Goal: Information Seeking & Learning: Learn about a topic

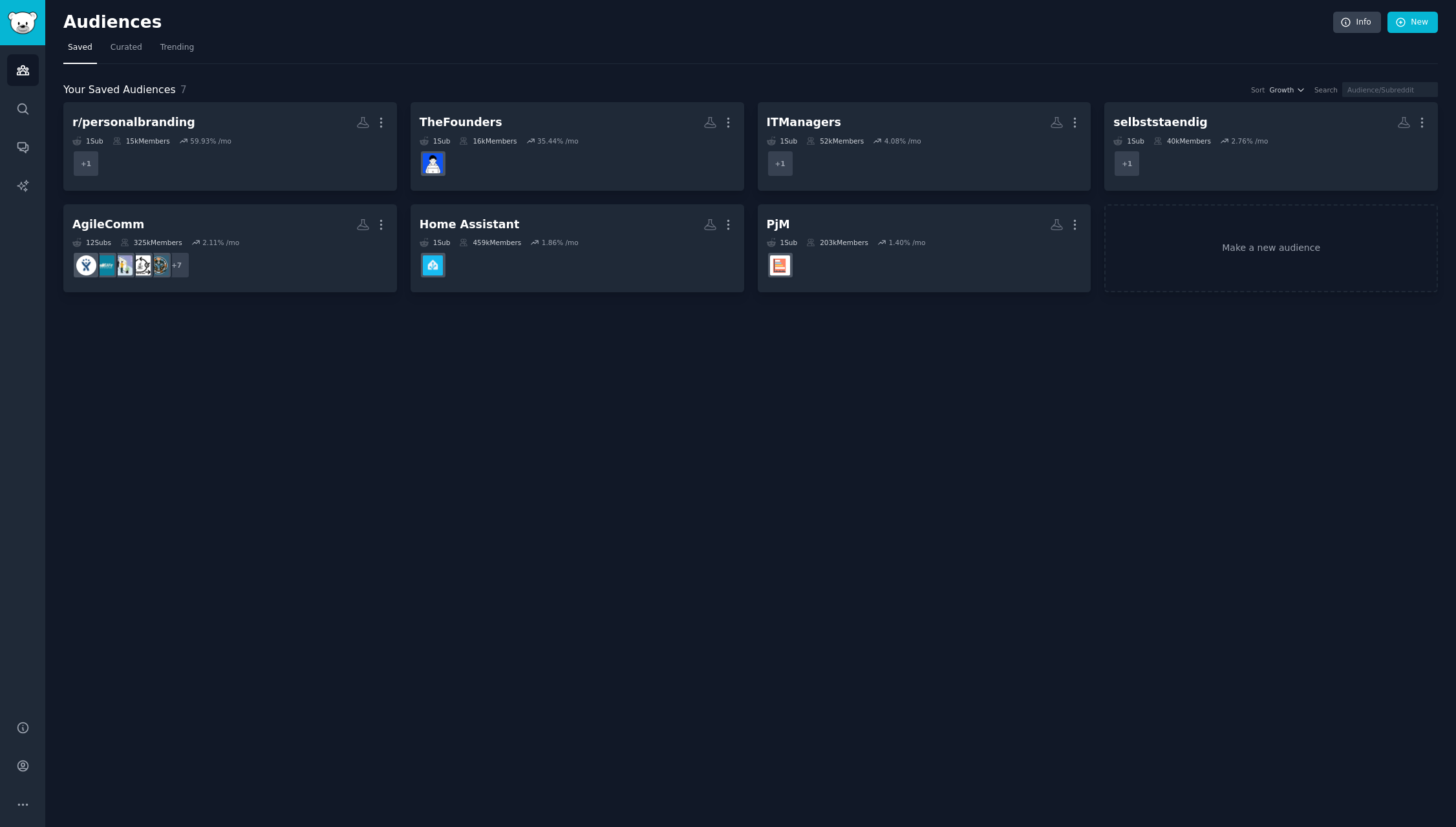
click at [471, 394] on div "Audiences Info New Saved Curated Trending Your Saved Audiences 7 Sort Growth Se…" at bounding box center [750, 413] width 1410 height 827
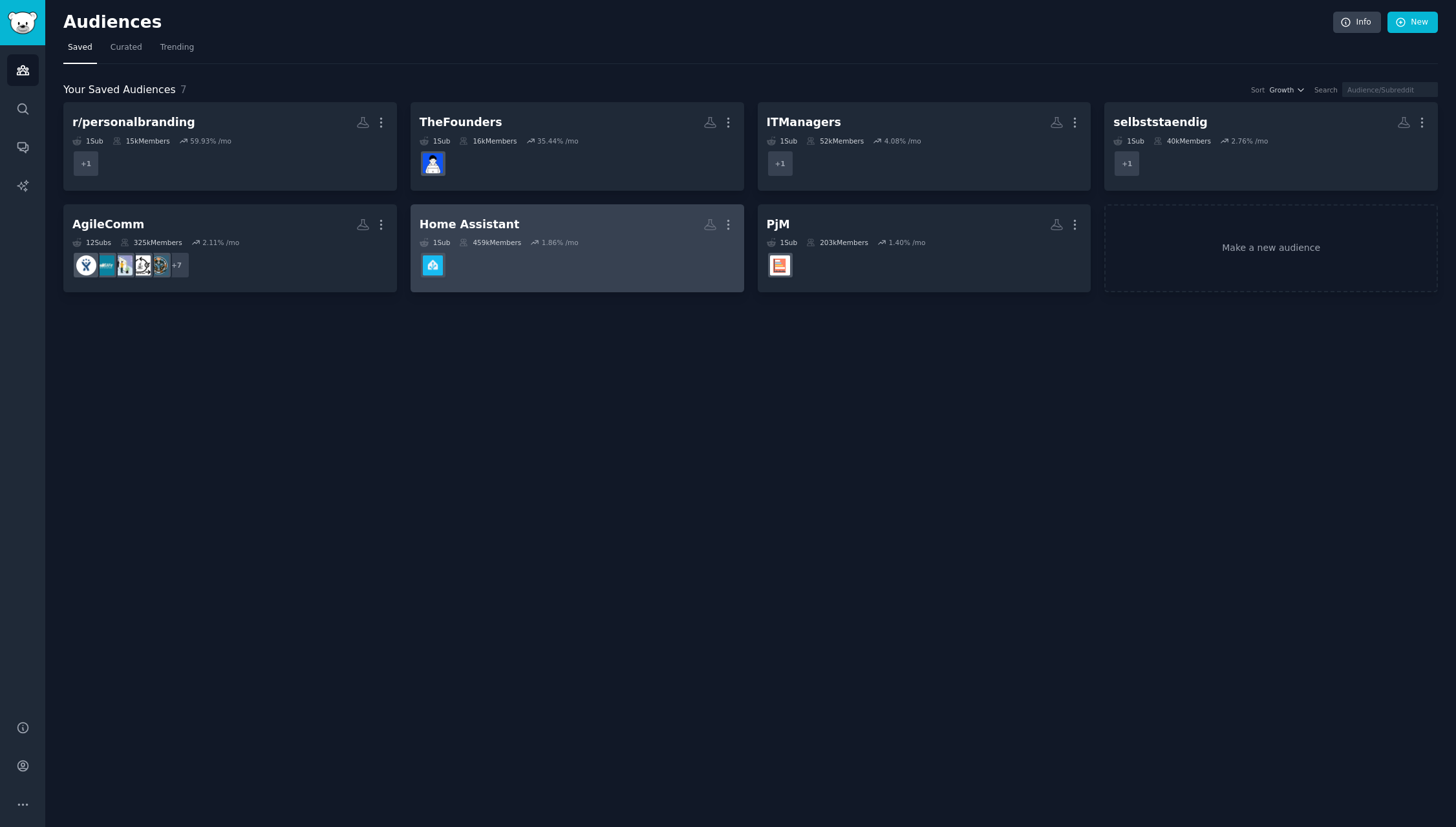
click at [540, 224] on h2 "Home Assistant More" at bounding box center [576, 224] width 316 height 23
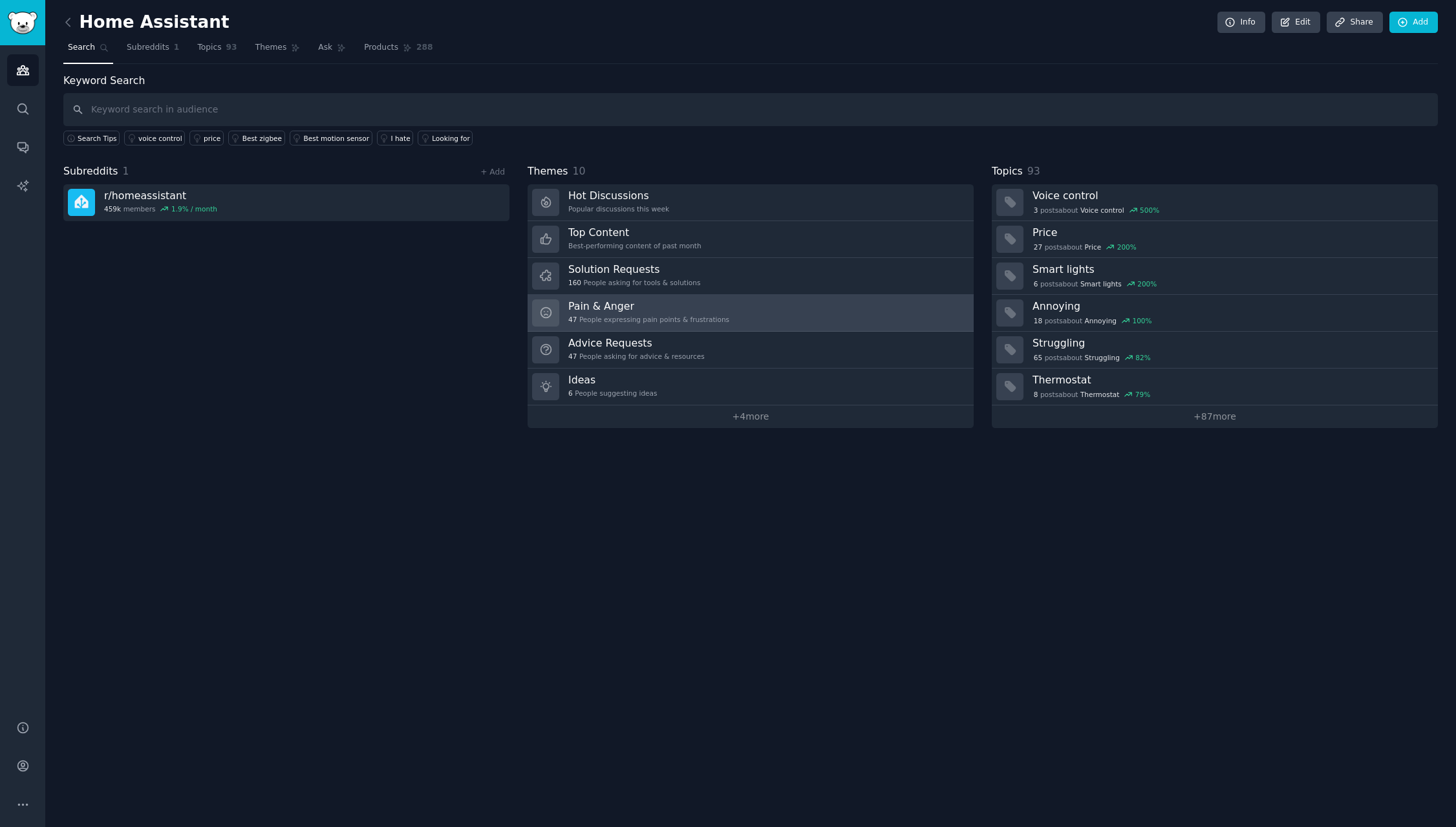
click at [813, 317] on link "Pain & Anger 47 People expressing pain points & frustrations" at bounding box center [750, 313] width 446 height 37
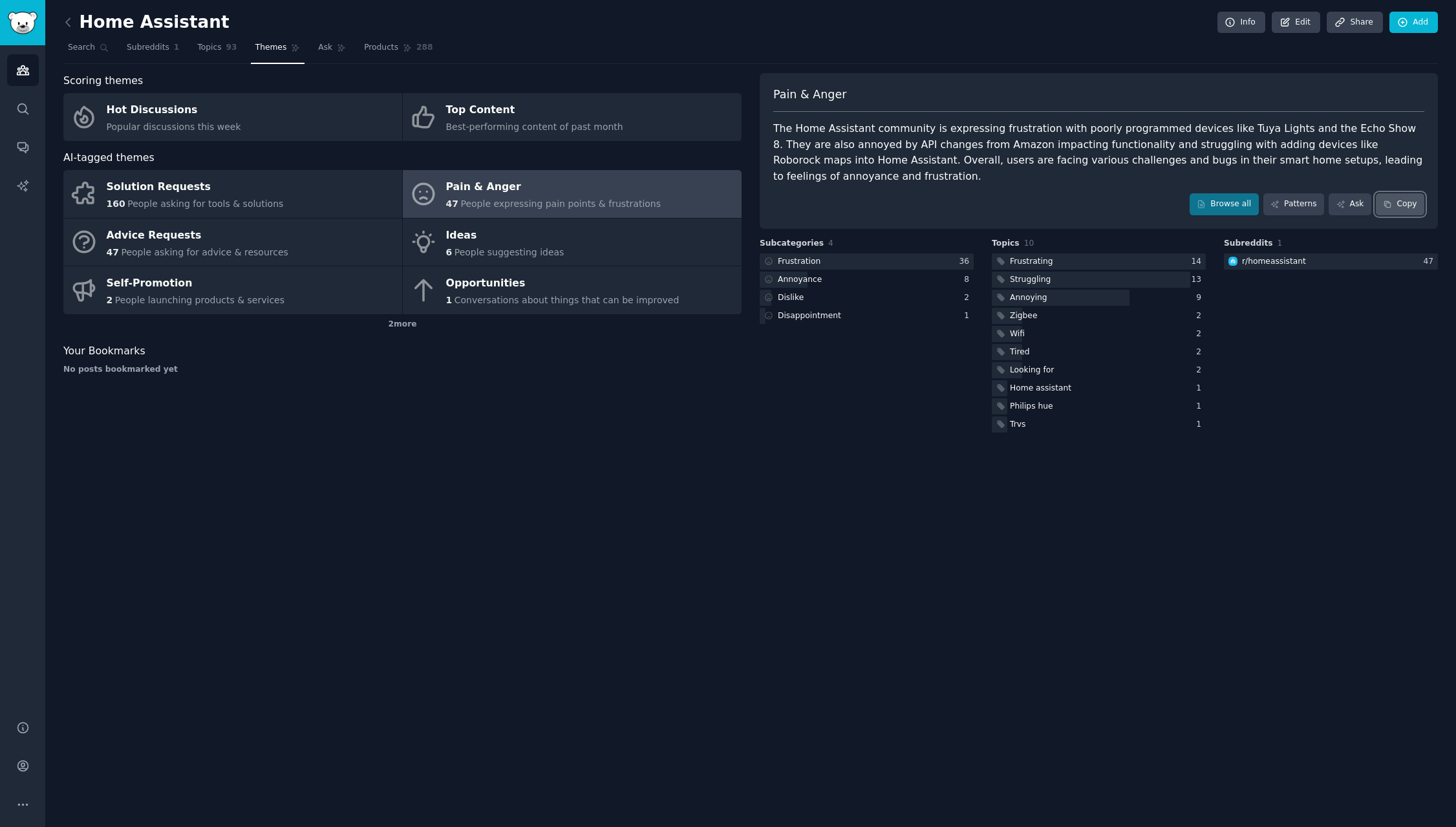
click at [1409, 206] on button "Copy" at bounding box center [1400, 204] width 48 height 22
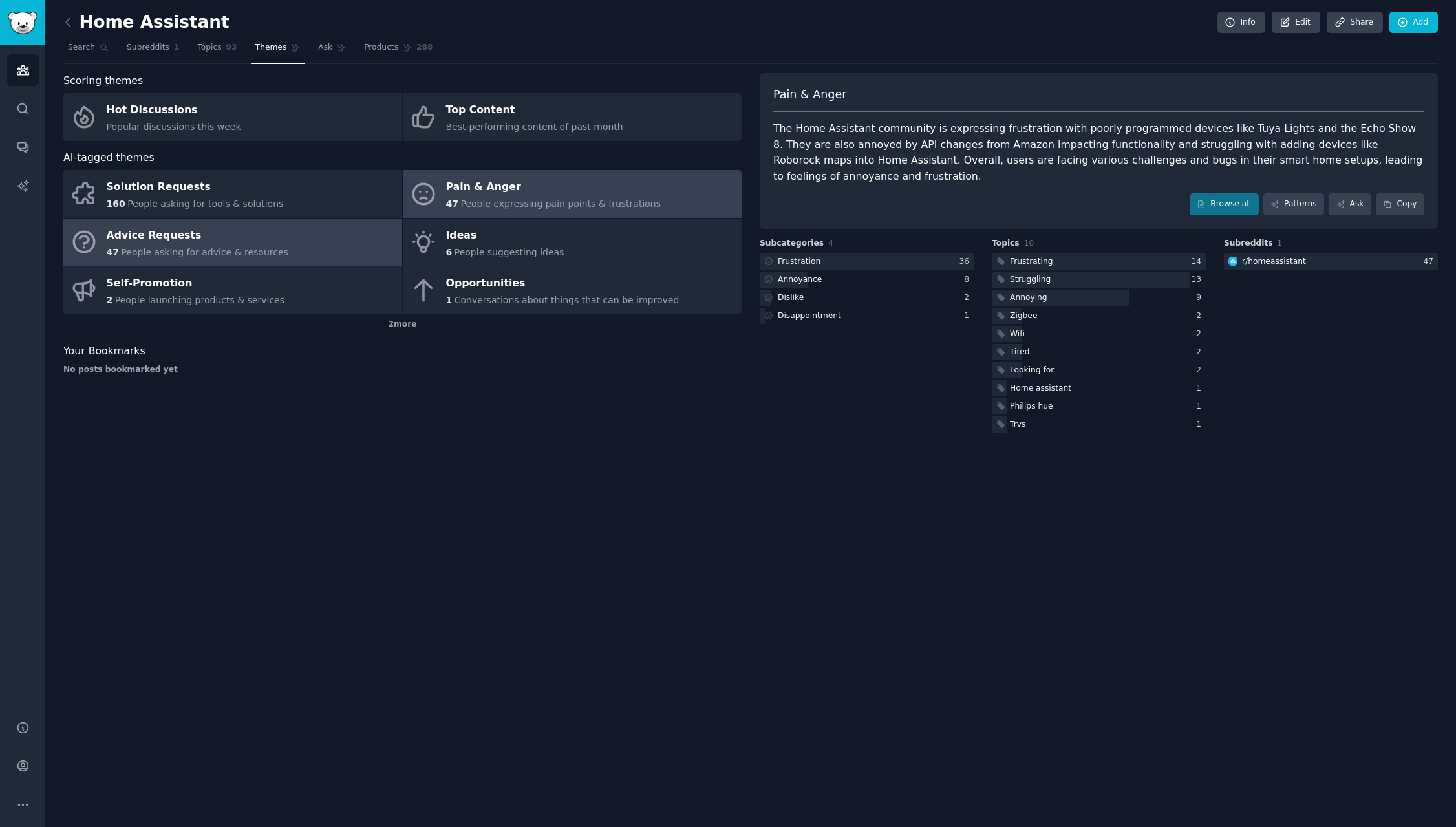
click at [268, 247] on span "People asking for advice & resources" at bounding box center [204, 252] width 167 height 10
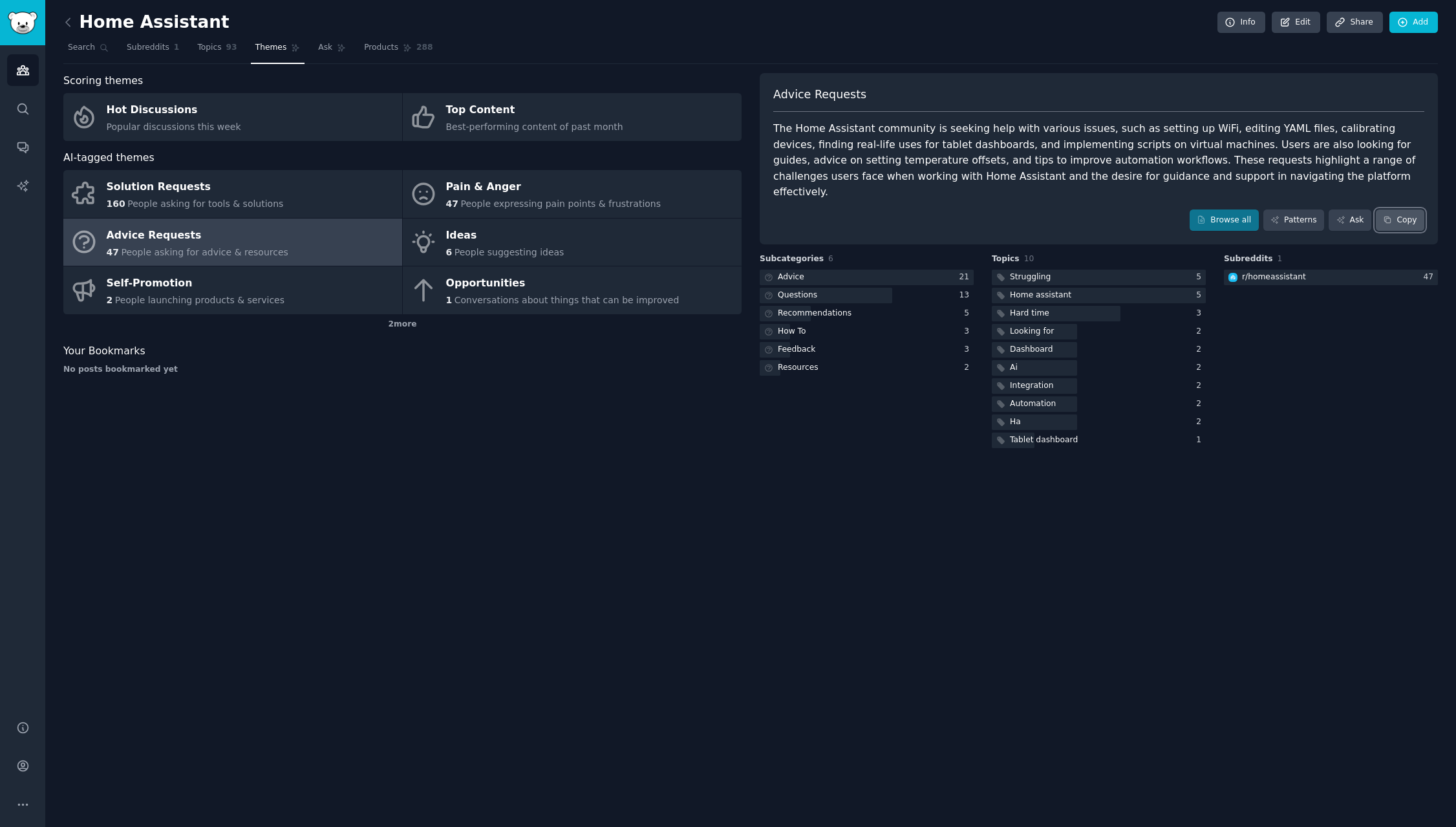
click at [1413, 210] on button "Copy" at bounding box center [1400, 221] width 48 height 22
click at [1397, 210] on button "Copy" at bounding box center [1400, 221] width 48 height 22
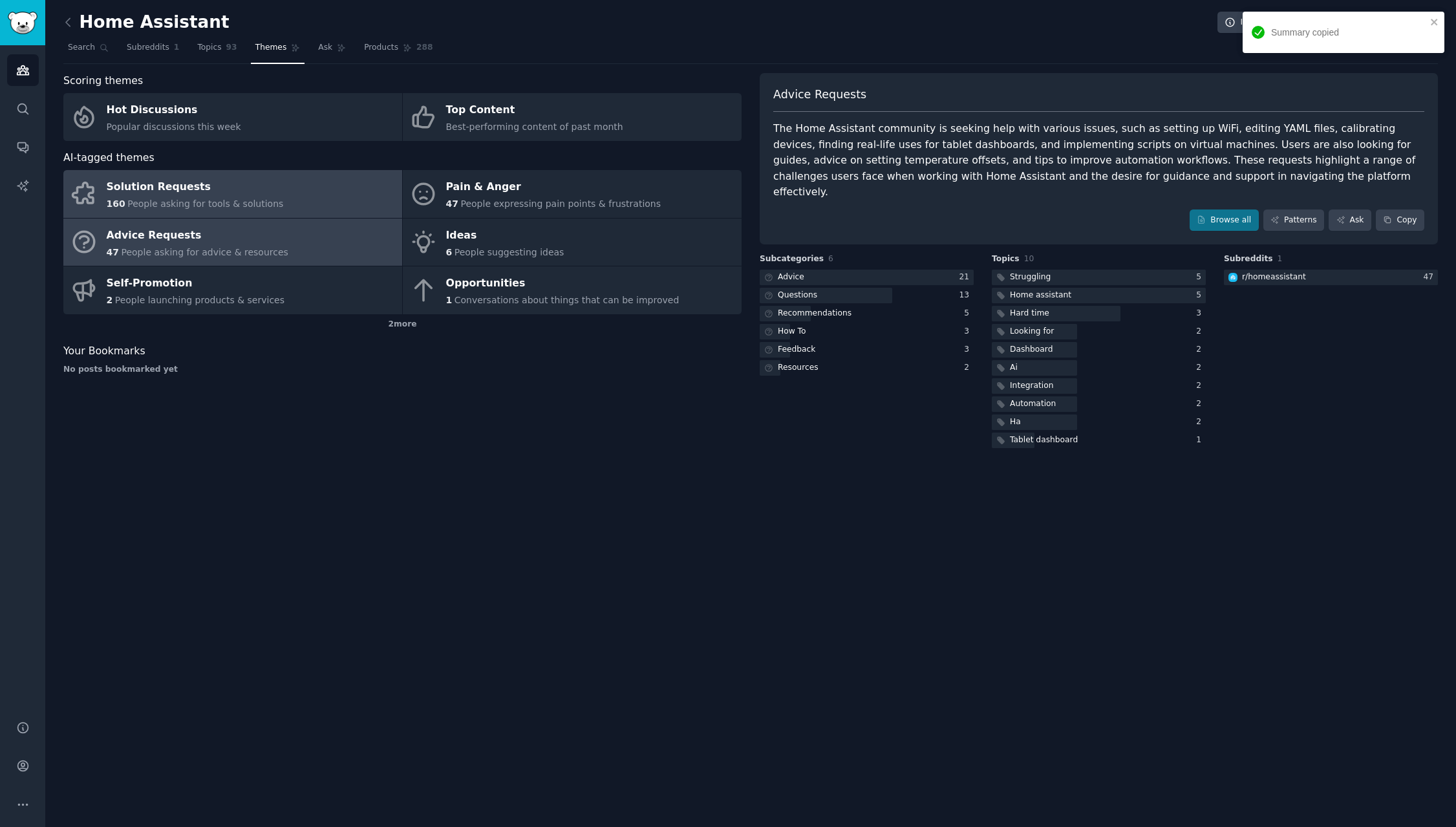
click at [297, 186] on link "Solution Requests 160 People asking for tools & solutions" at bounding box center [232, 193] width 339 height 48
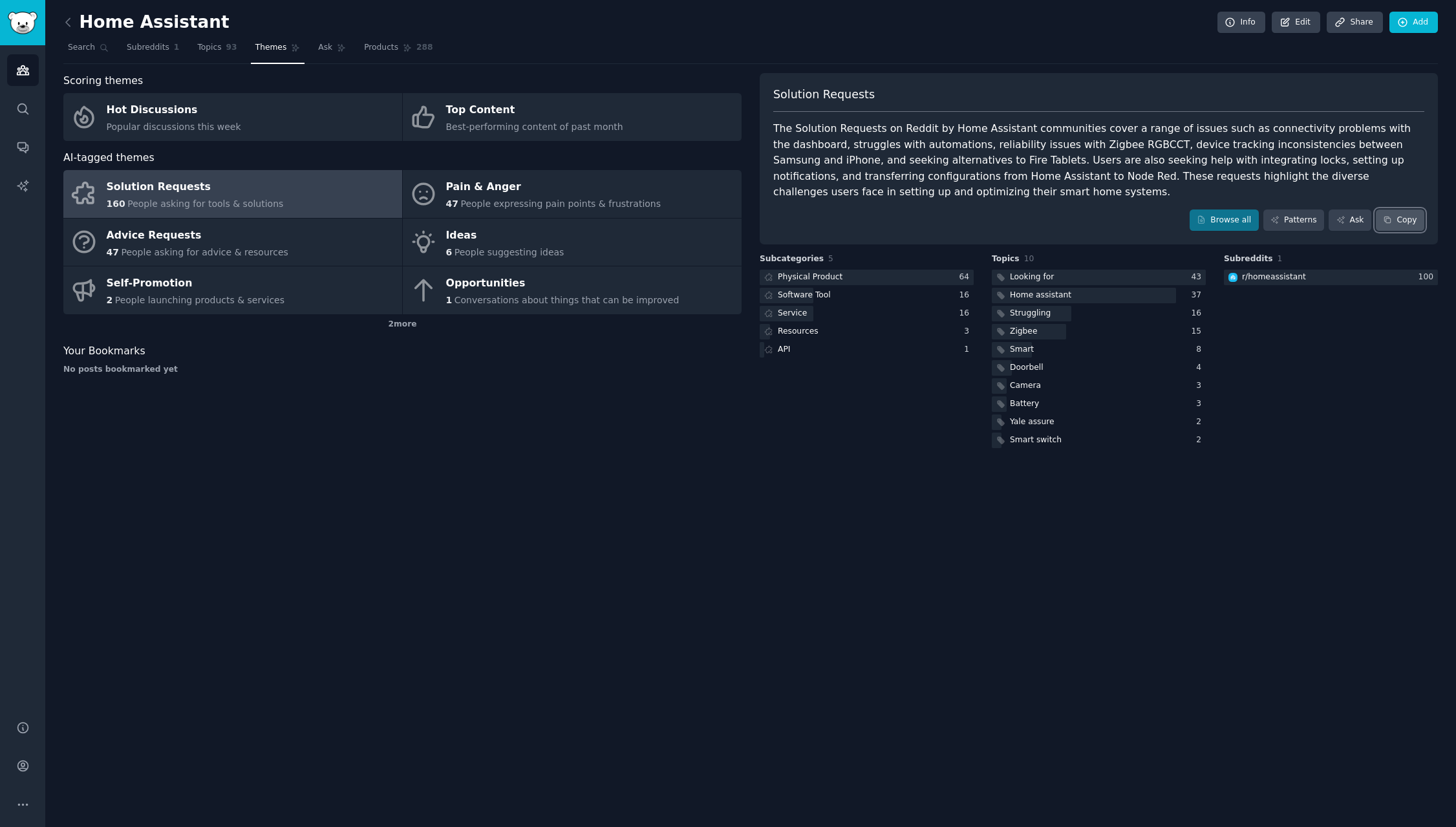
click at [1409, 221] on button "Copy" at bounding box center [1400, 221] width 48 height 22
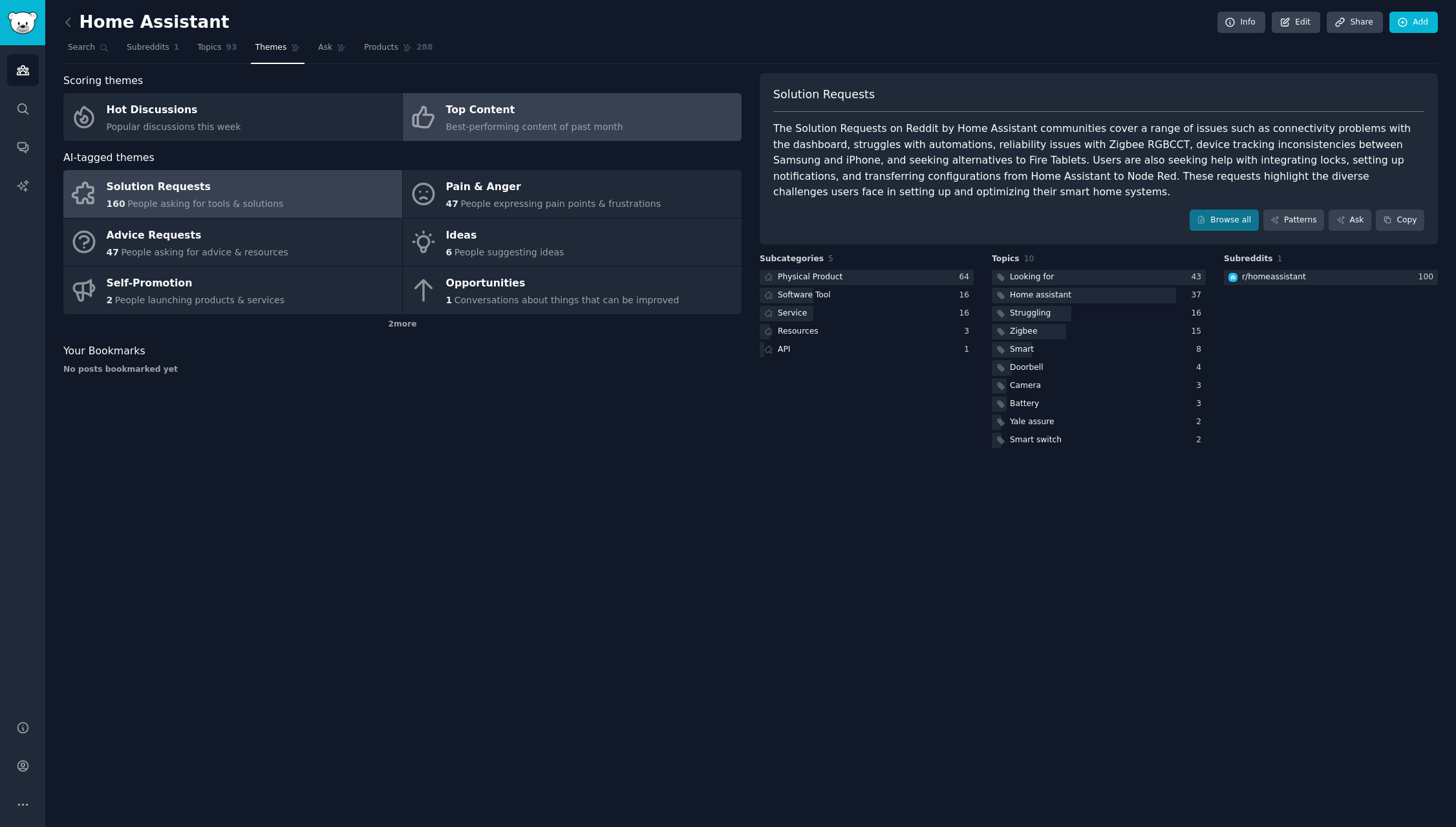
click at [512, 116] on div "Top Content" at bounding box center [534, 111] width 177 height 21
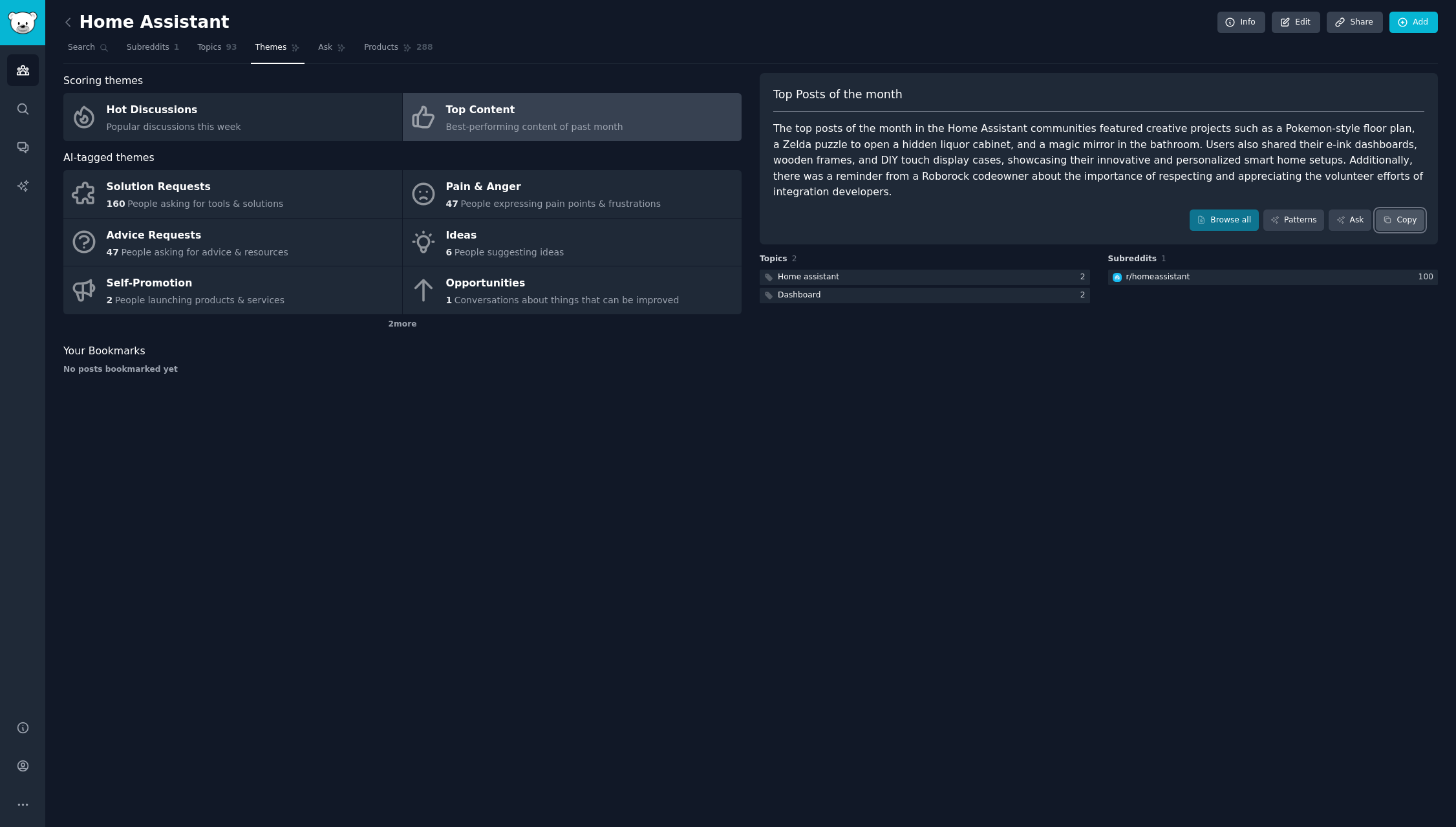
click at [1399, 210] on button "Copy" at bounding box center [1400, 221] width 48 height 22
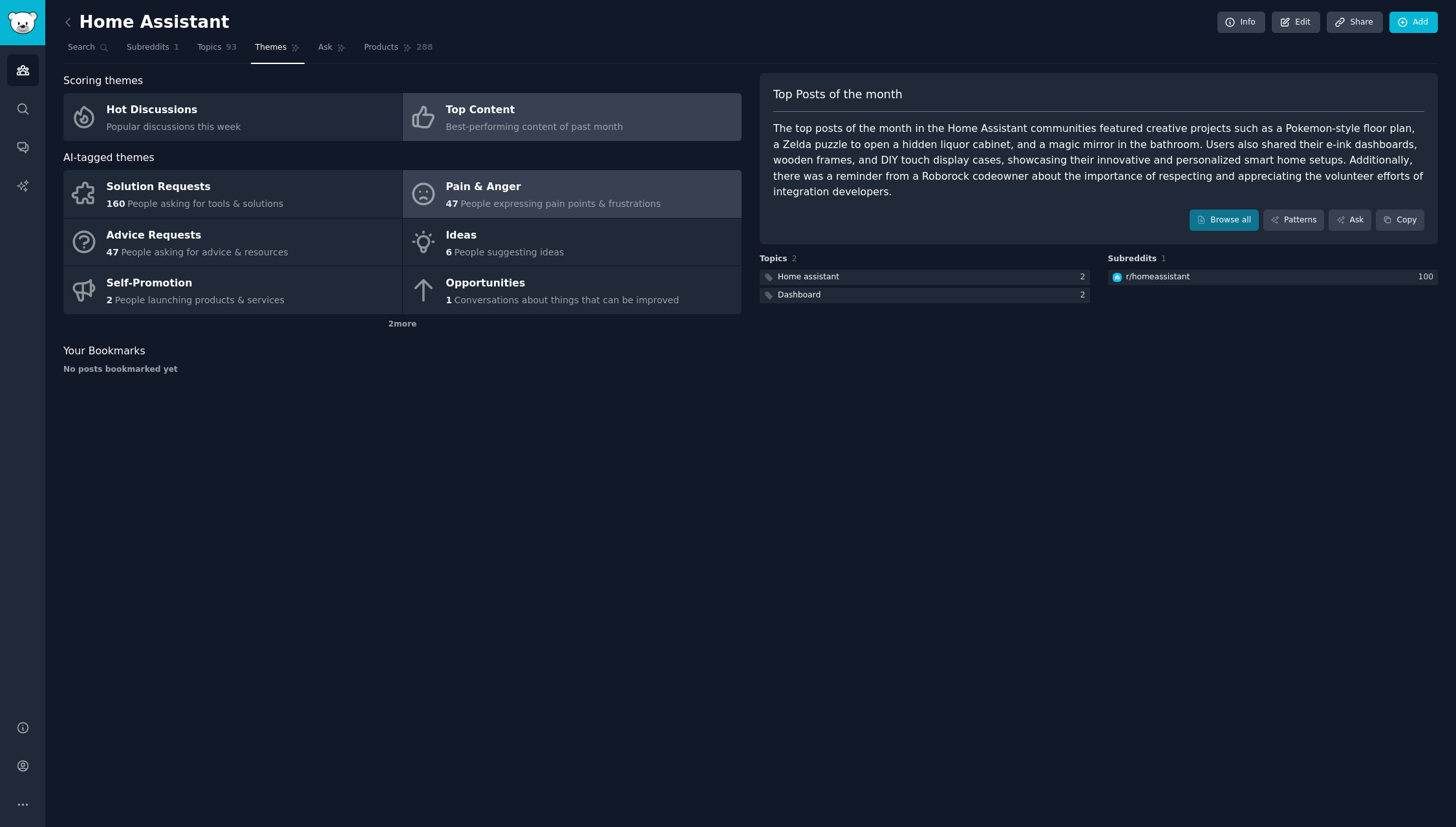
click at [461, 196] on div "Pain & Anger" at bounding box center [554, 187] width 215 height 21
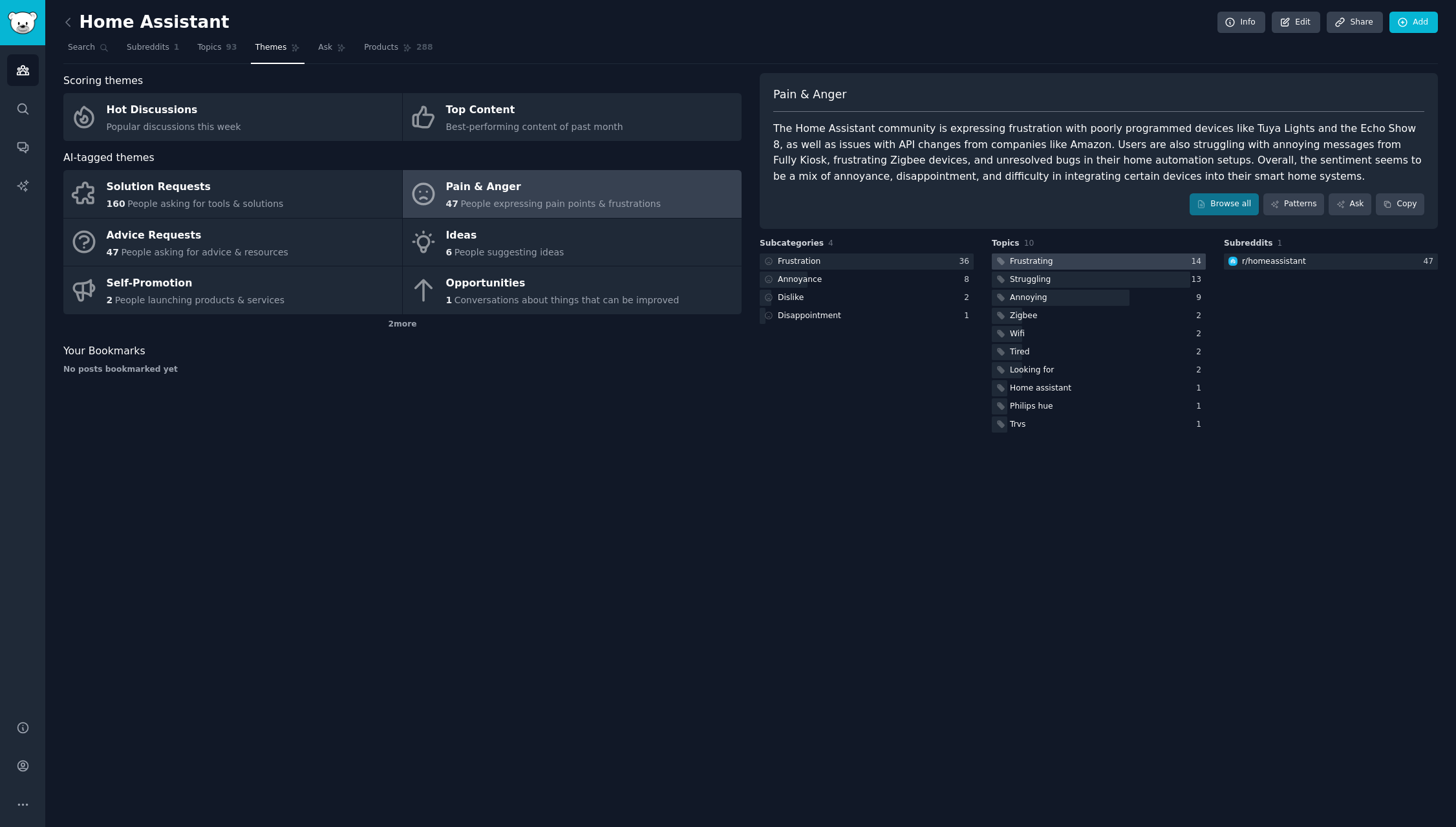
click at [1046, 260] on div "Frustrating" at bounding box center [1031, 262] width 43 height 12
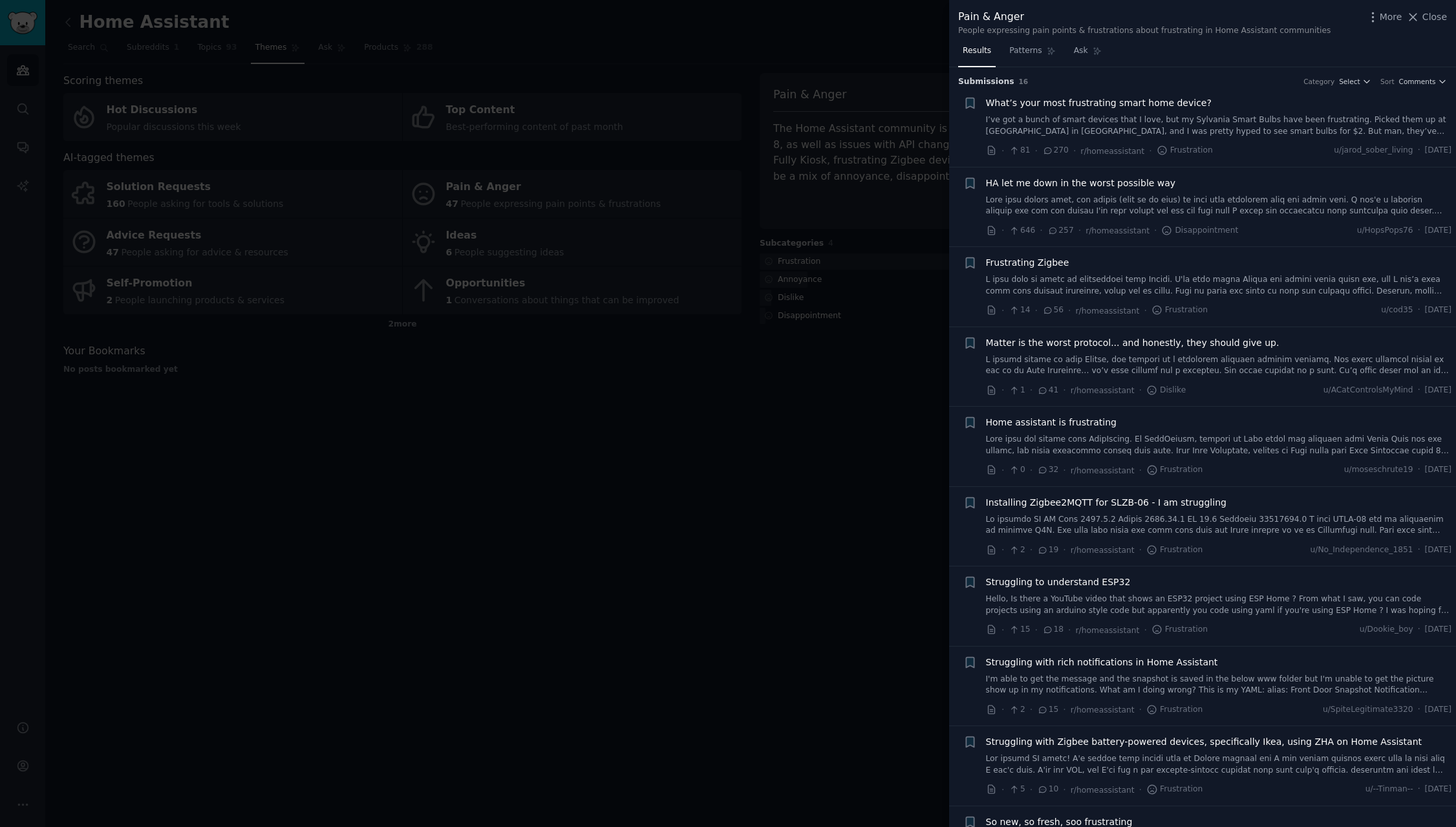
click at [559, 377] on div at bounding box center [728, 413] width 1456 height 827
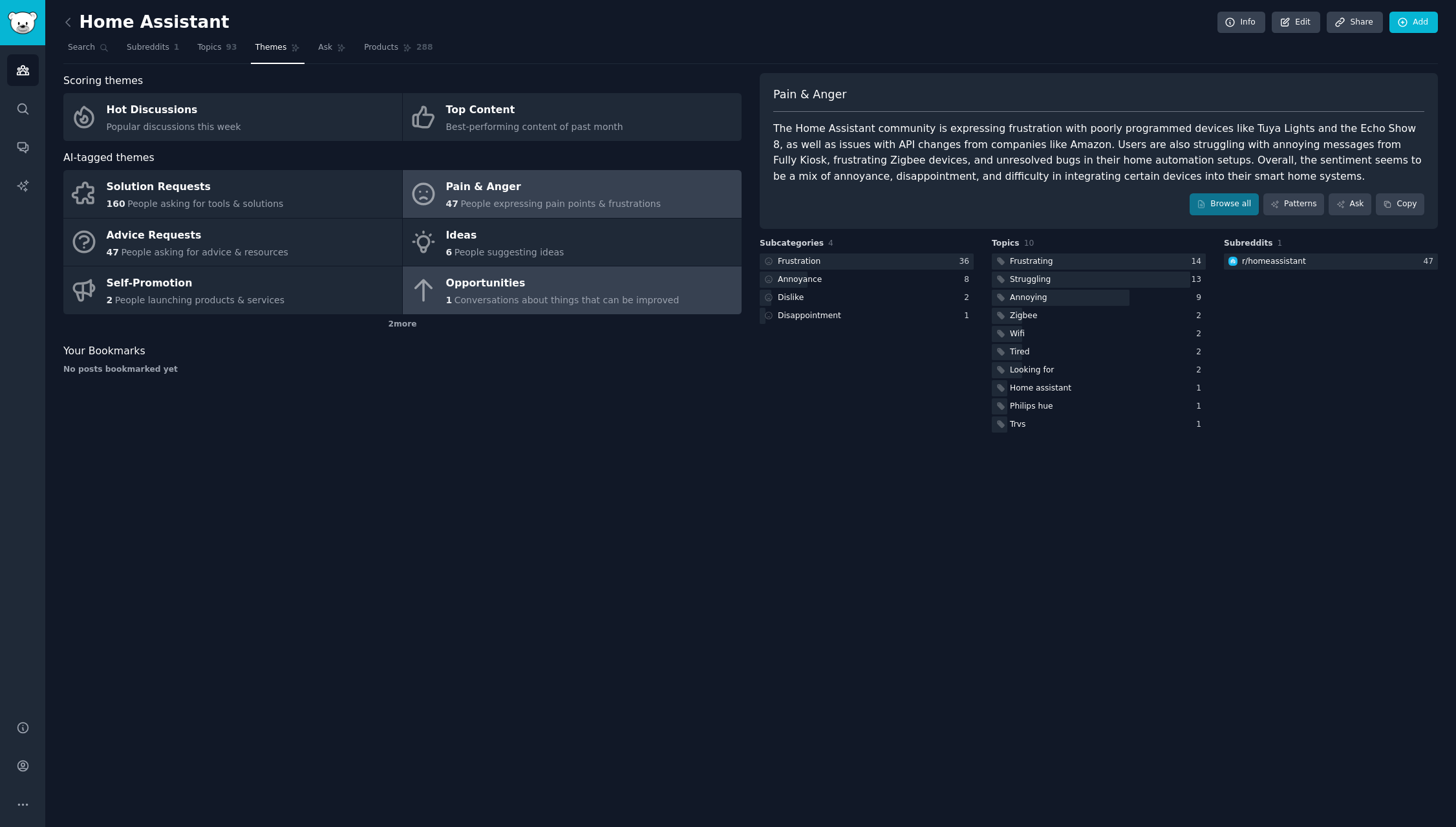
click at [494, 281] on div "Opportunities" at bounding box center [563, 284] width 234 height 21
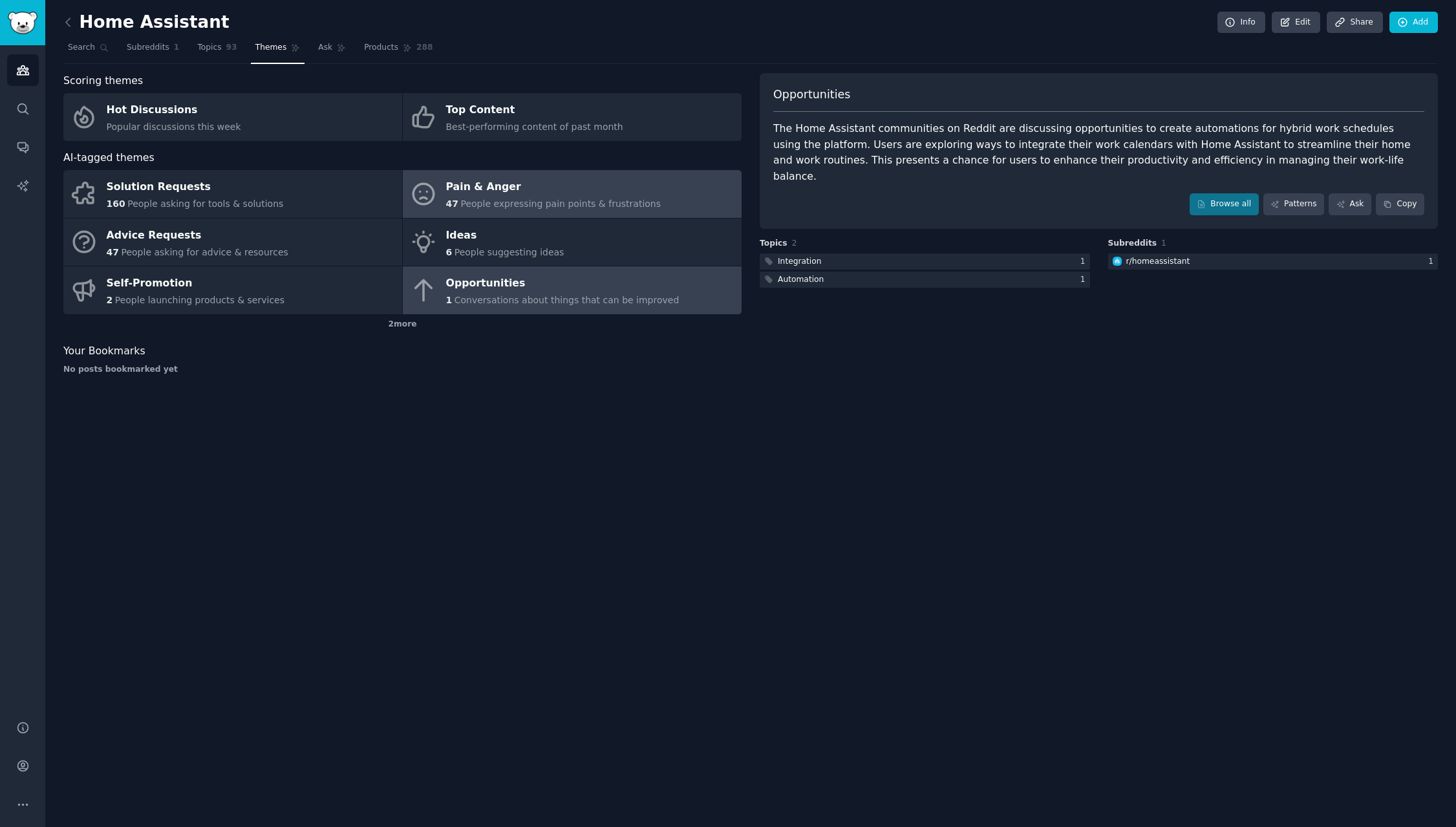
click at [525, 184] on div "Pain & Anger" at bounding box center [554, 187] width 215 height 21
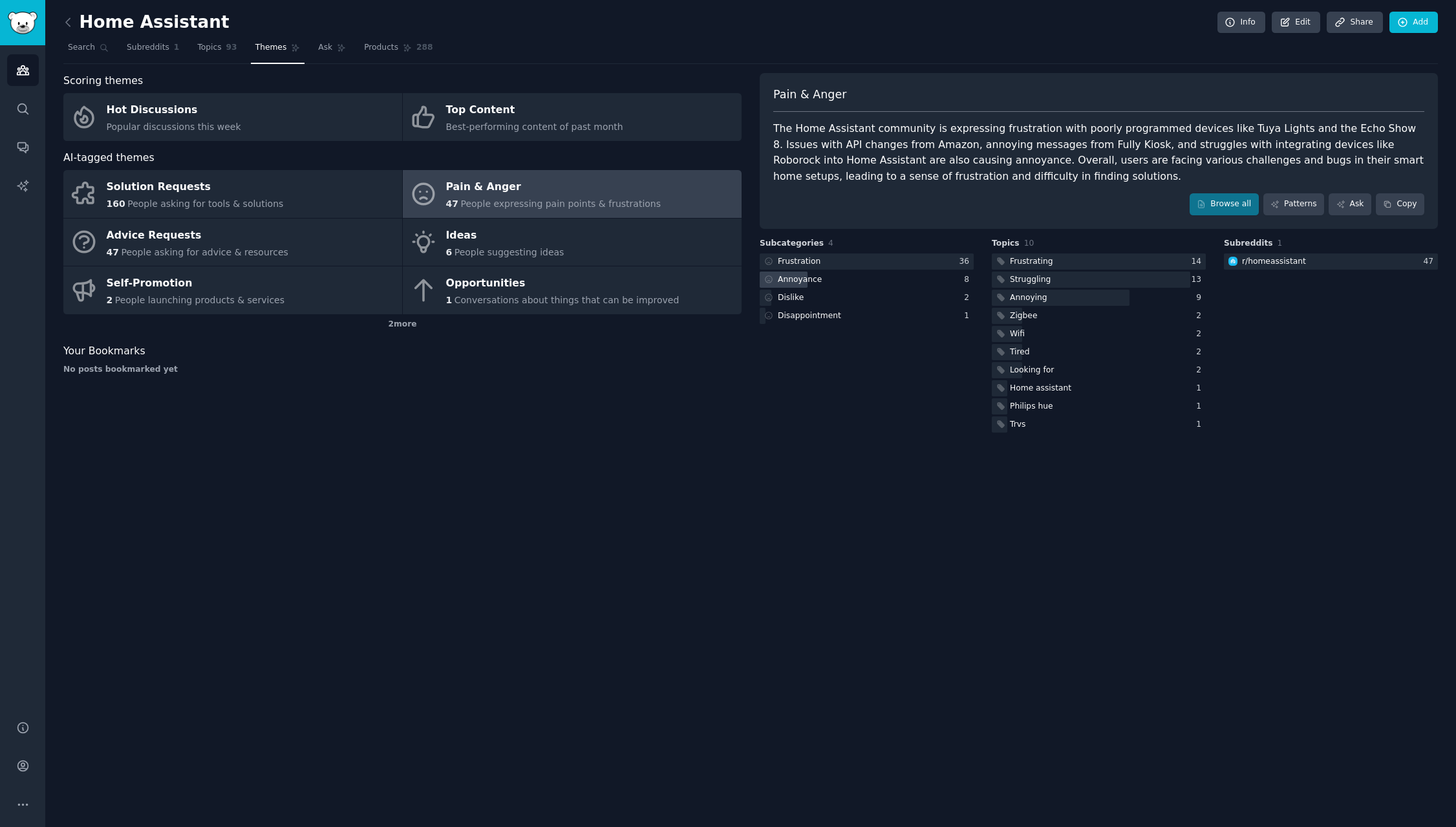
click at [816, 277] on div "Annoyance" at bounding box center [799, 280] width 44 height 12
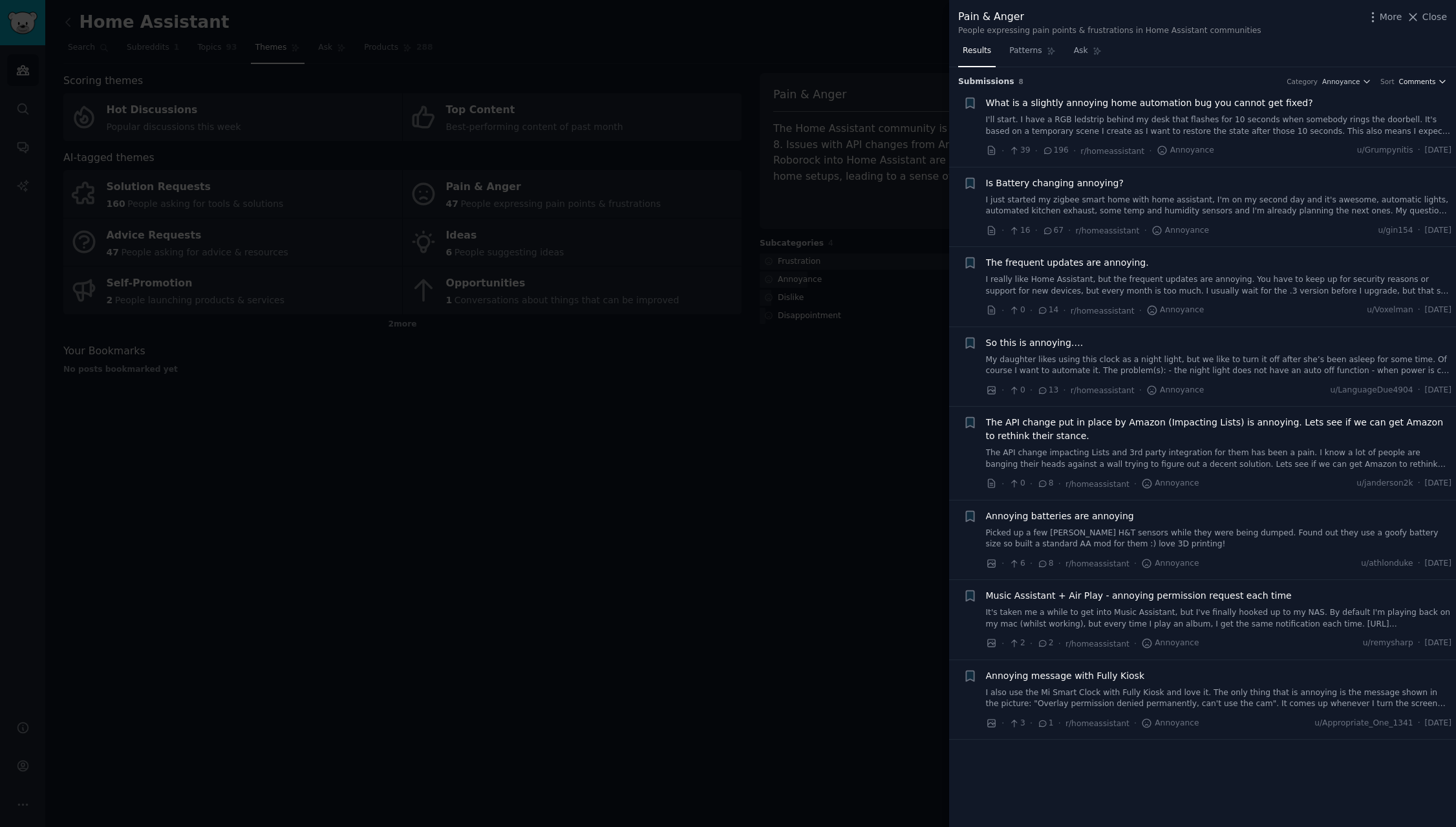
click at [1423, 86] on span "Comments" at bounding box center [1417, 82] width 37 height 9
click at [1372, 129] on p "Upvoted" at bounding box center [1361, 129] width 33 height 12
